Goal: Transaction & Acquisition: Purchase product/service

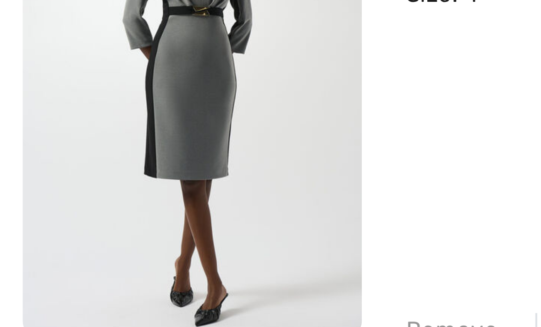
click at [50, 120] on img at bounding box center [47, 181] width 83 height 123
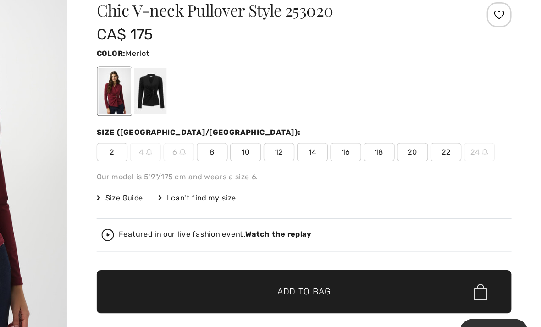
scroll to position [8, 0]
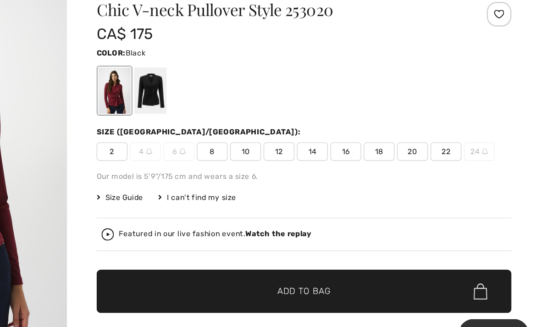
click at [239, 113] on div at bounding box center [251, 130] width 24 height 34
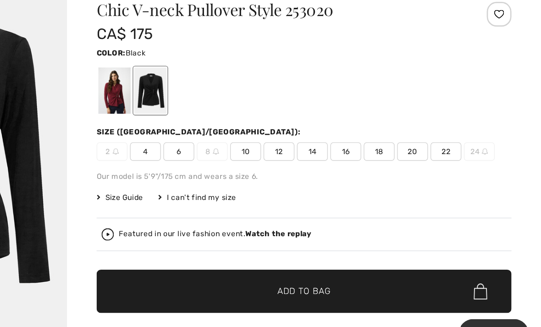
click at [236, 168] on span "4" at bounding box center [247, 175] width 23 height 14
click at [211, 263] on span "✔ Added to Bag Add to Bag" at bounding box center [365, 279] width 308 height 32
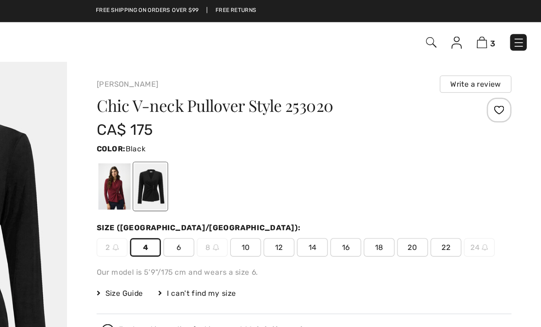
scroll to position [0, 0]
